Goal: Task Accomplishment & Management: Manage account settings

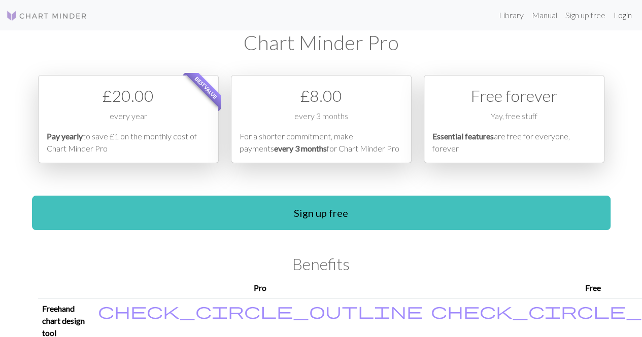
click at [623, 16] on link "Login" at bounding box center [622, 15] width 26 height 20
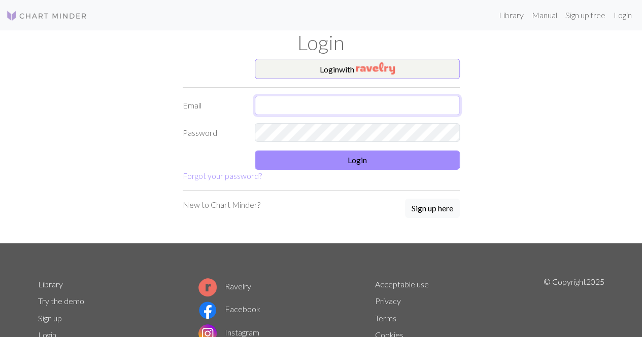
type input "[EMAIL_ADDRESS][DOMAIN_NAME]"
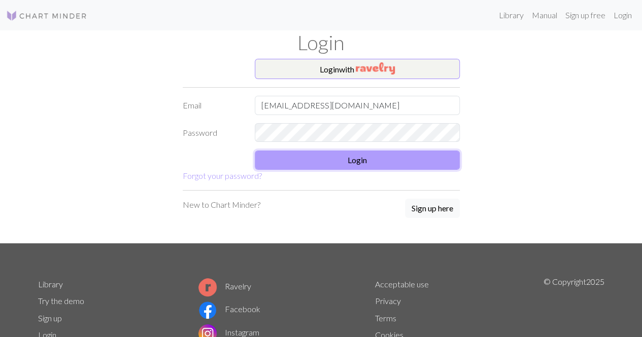
click at [377, 164] on button "Login" at bounding box center [357, 160] width 205 height 19
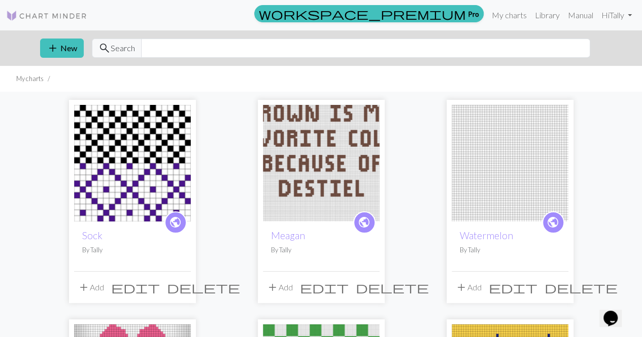
click at [134, 183] on img at bounding box center [132, 163] width 117 height 117
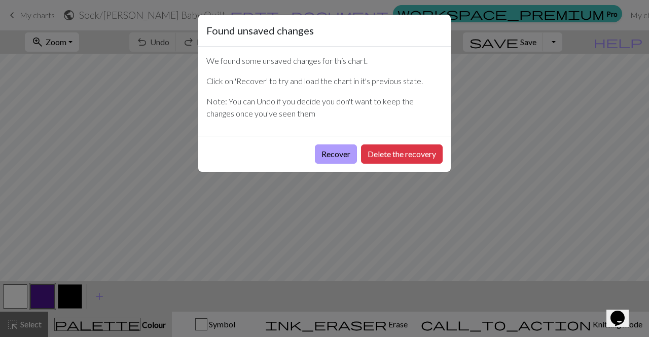
click at [327, 158] on button "Recover" at bounding box center [336, 154] width 42 height 19
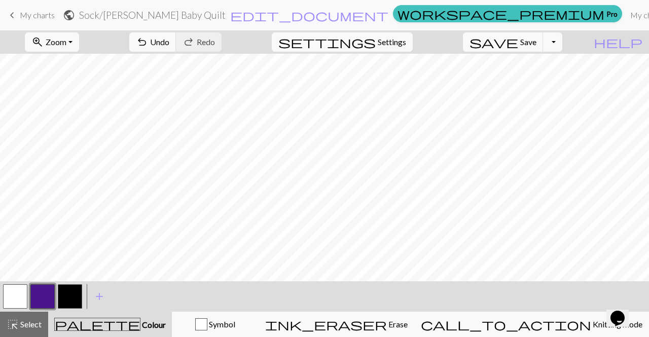
scroll to position [32, 0]
